Goal: Task Accomplishment & Management: Manage account settings

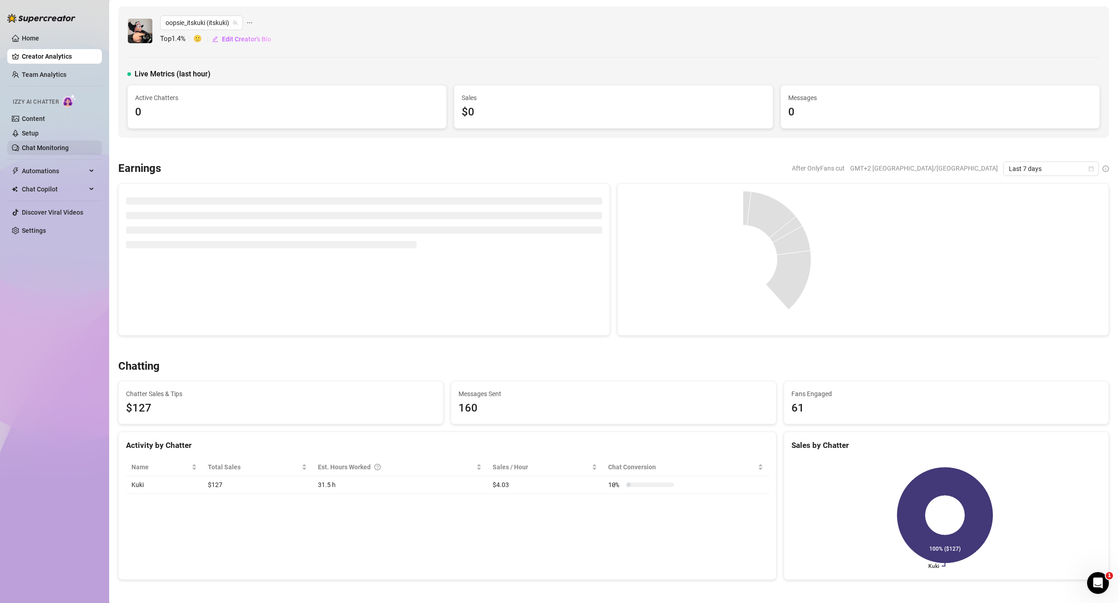
click at [52, 144] on link "Chat Monitoring" at bounding box center [45, 147] width 47 height 7
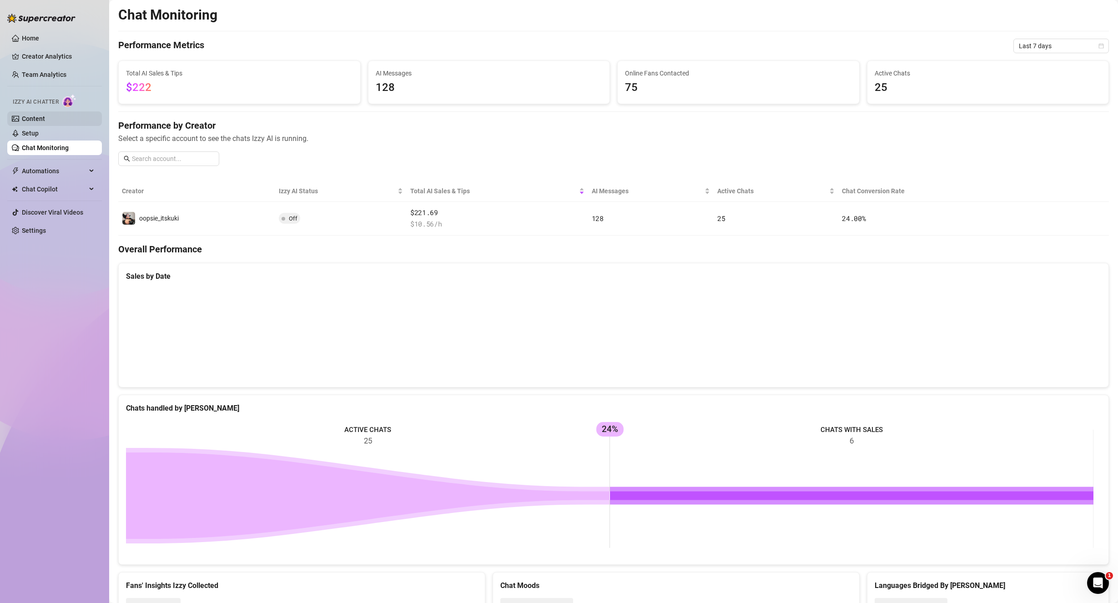
click at [45, 116] on link "Content" at bounding box center [33, 118] width 23 height 7
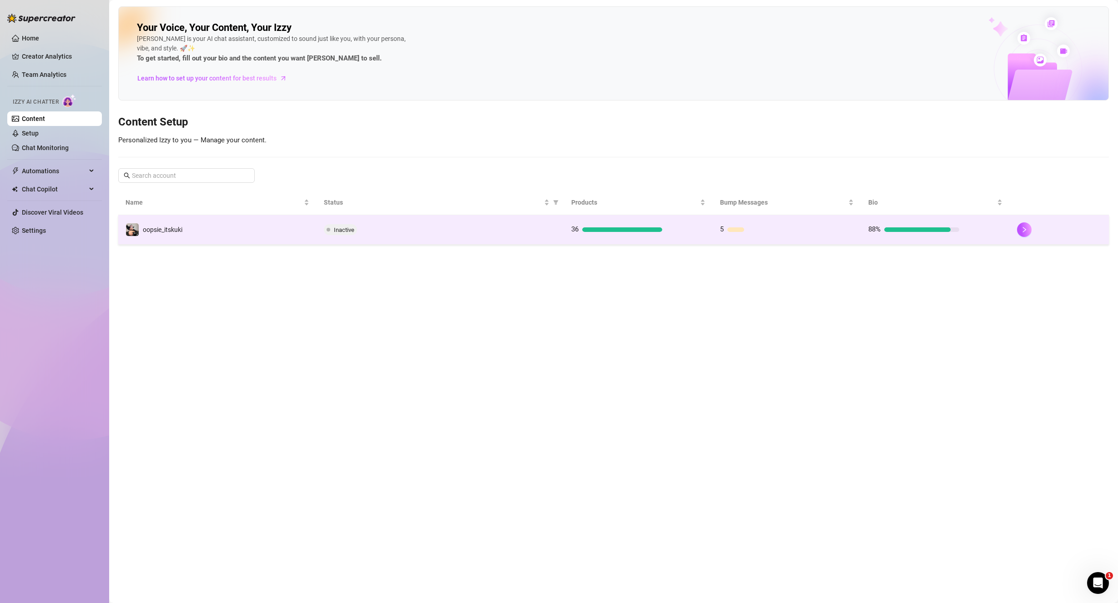
click at [307, 230] on td "oopsie_itskuki" at bounding box center [217, 230] width 198 height 30
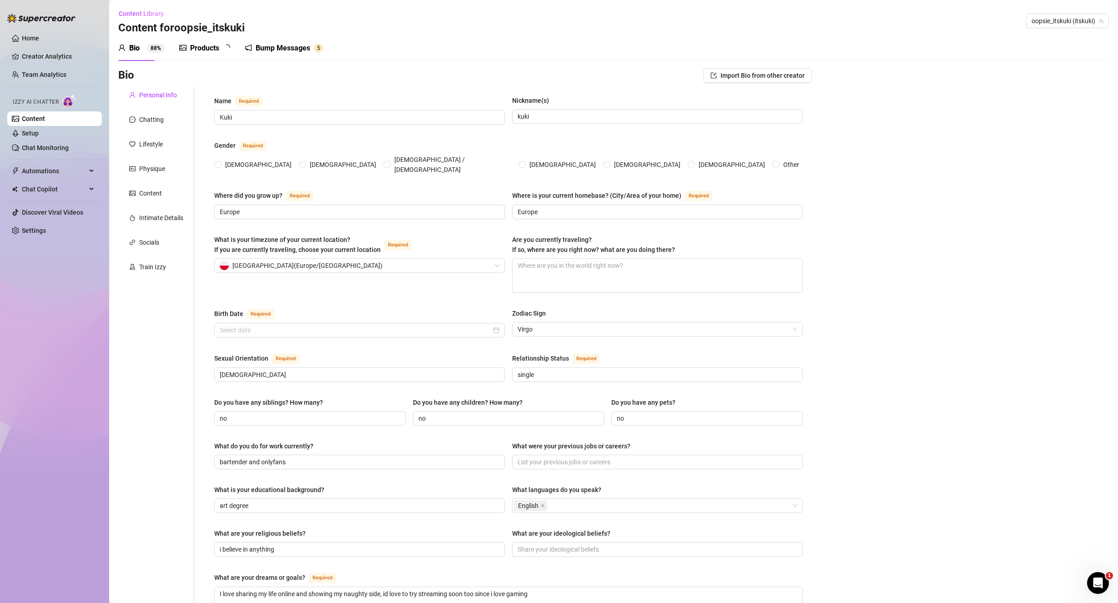
radio input "true"
type input "[DATE]"
click at [35, 135] on link "Setup" at bounding box center [30, 133] width 17 height 7
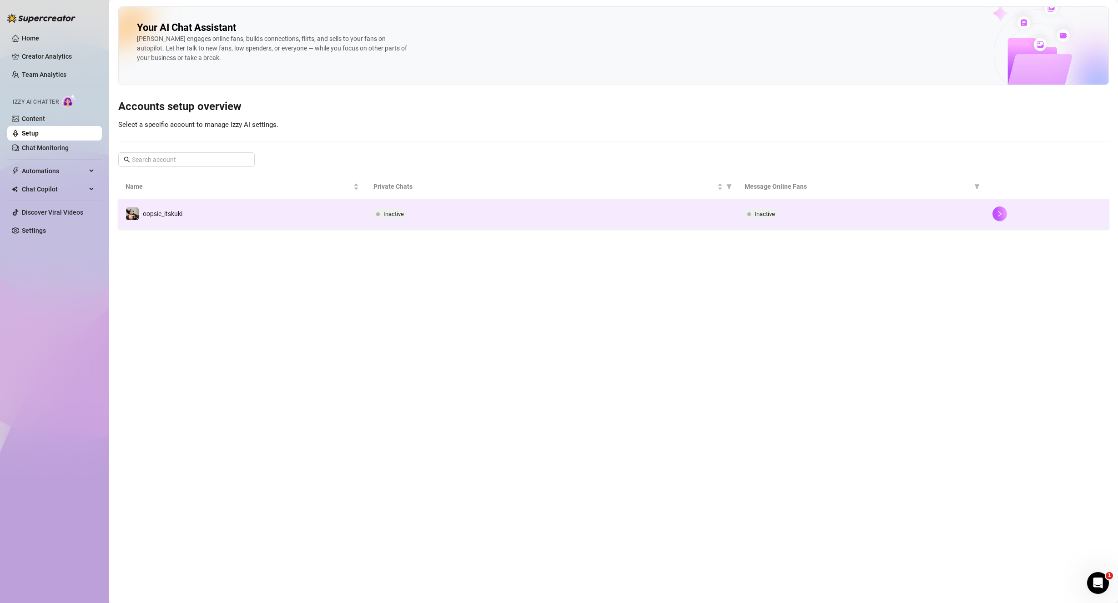
click at [993, 214] on div at bounding box center [1047, 214] width 109 height 15
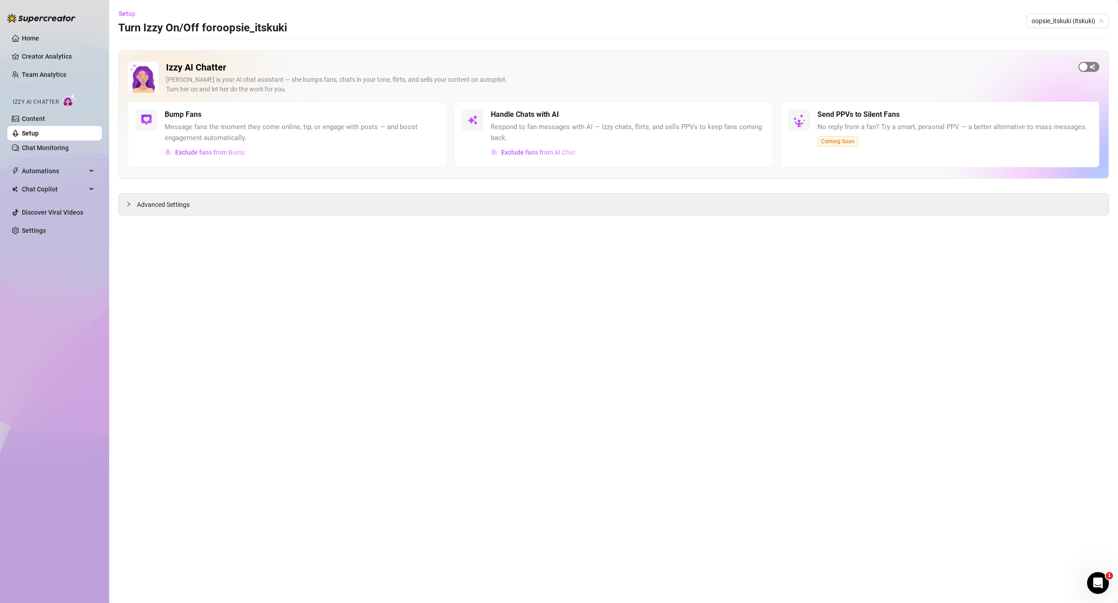
click at [1089, 70] on div "Izzy AI Chatter [PERSON_NAME] is your AI chat assistant — she bumps fans, chats…" at bounding box center [614, 82] width 972 height 40
click at [1095, 66] on span "button" at bounding box center [1088, 67] width 21 height 10
click at [436, 111] on div "Bump Fans" at bounding box center [302, 114] width 274 height 11
click at [434, 114] on div "button" at bounding box center [434, 115] width 8 height 8
